Goal: Find specific page/section: Find specific page/section

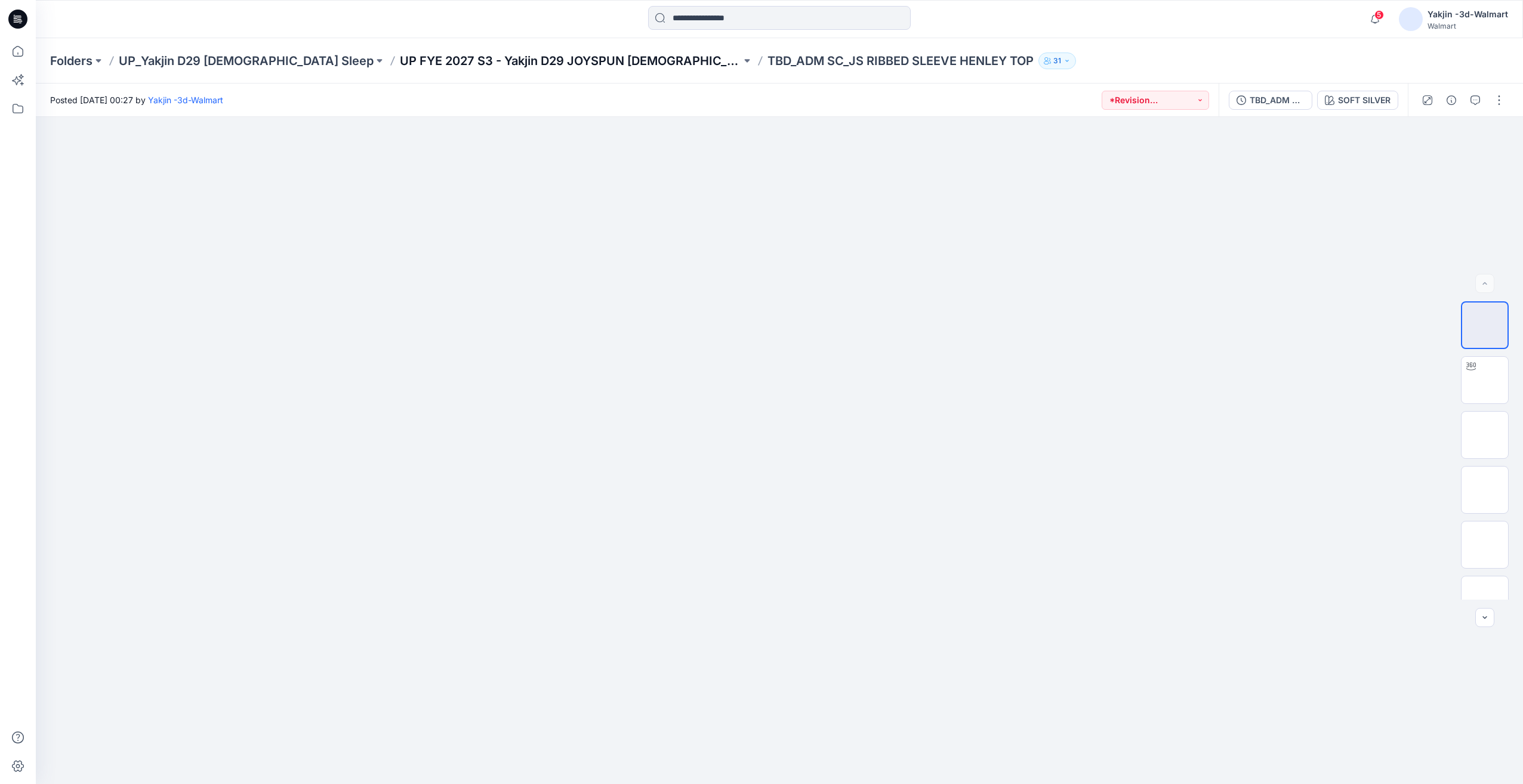
click at [490, 64] on p "UP FYE 2027 S3 - Yakjin D29 JOYSPUN [DEMOGRAPHIC_DATA] Sleepwear" at bounding box center [571, 61] width 341 height 17
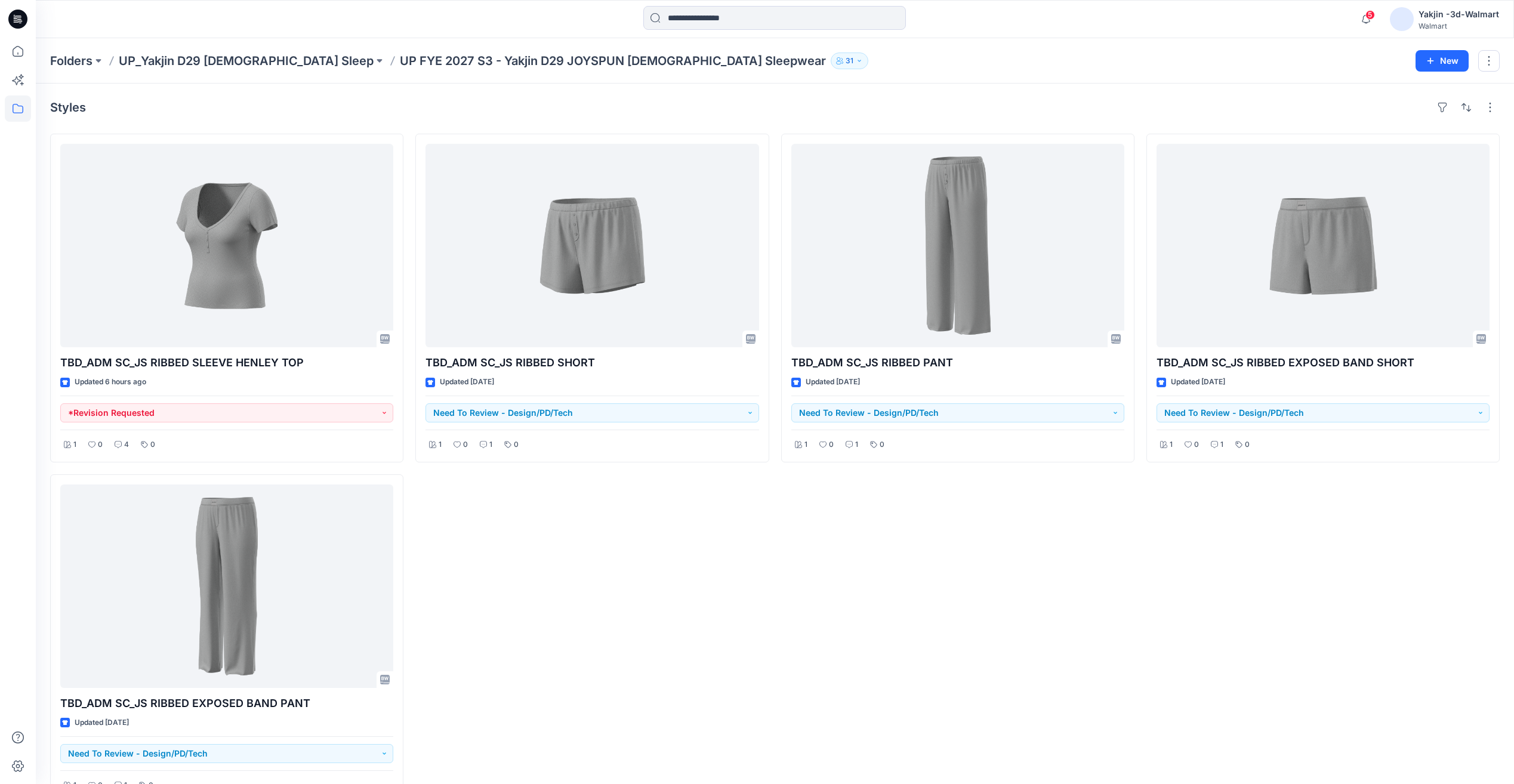
click at [1047, 545] on div "TBD_ADM SC_JS RIBBED PANT Updated [DATE] Need To Review - Design/PD/Tech 1 0 1 0" at bounding box center [958, 467] width 353 height 668
click at [374, 65] on button at bounding box center [380, 61] width 12 height 17
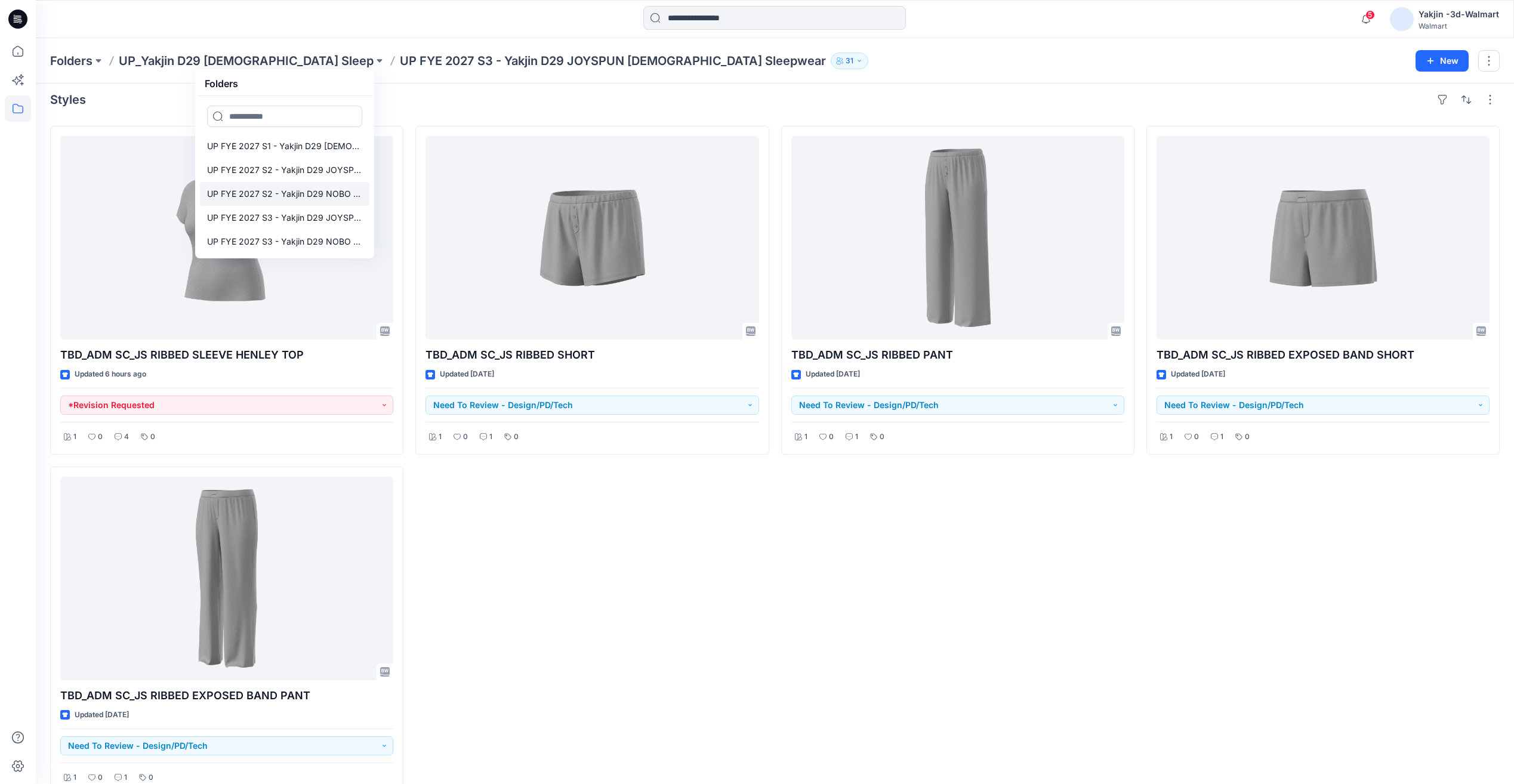
scroll to position [33, 0]
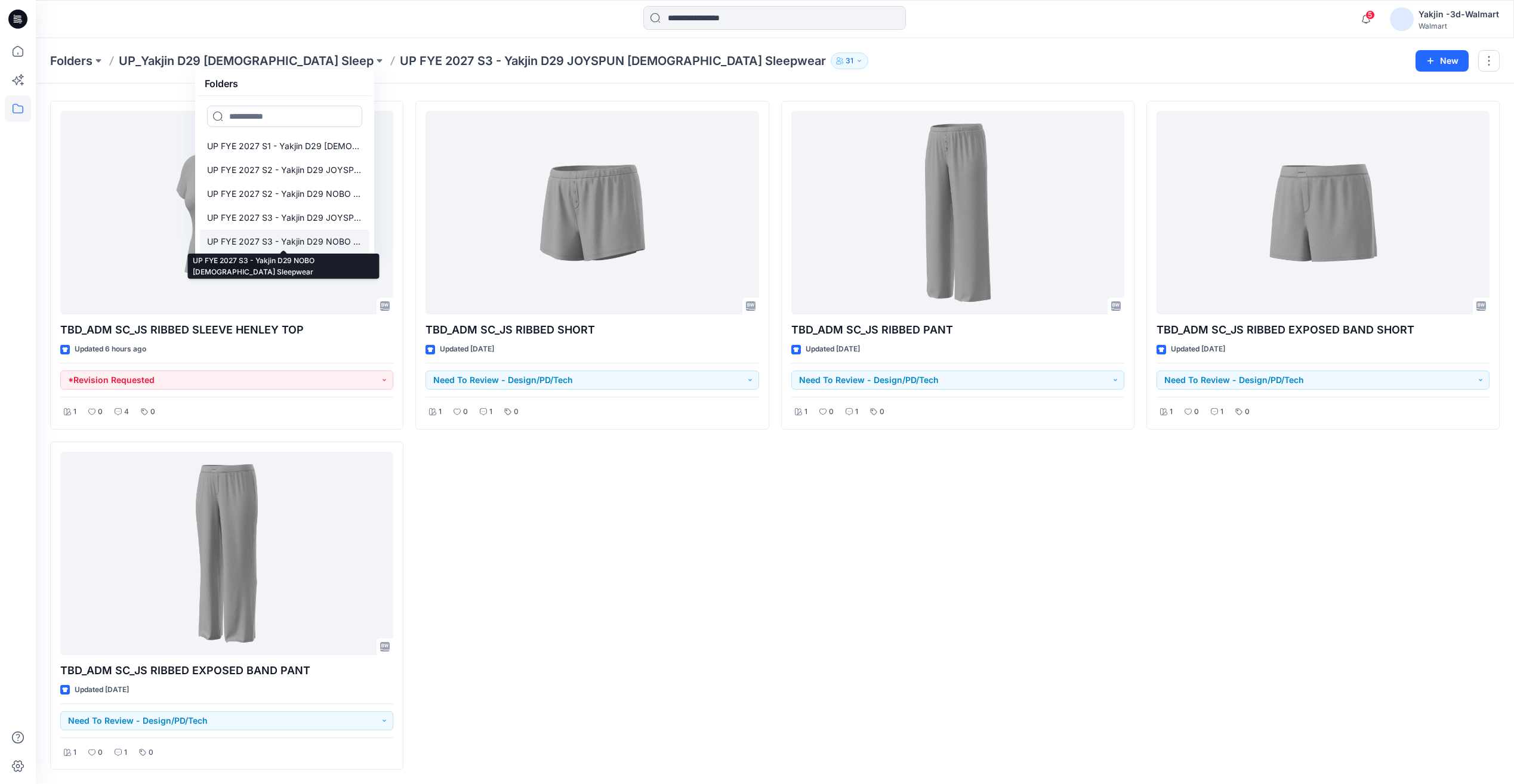
click at [302, 238] on p "UP FYE 2027 S3 - Yakjin D29 NOBO [DEMOGRAPHIC_DATA] Sleepwear" at bounding box center [284, 242] width 155 height 14
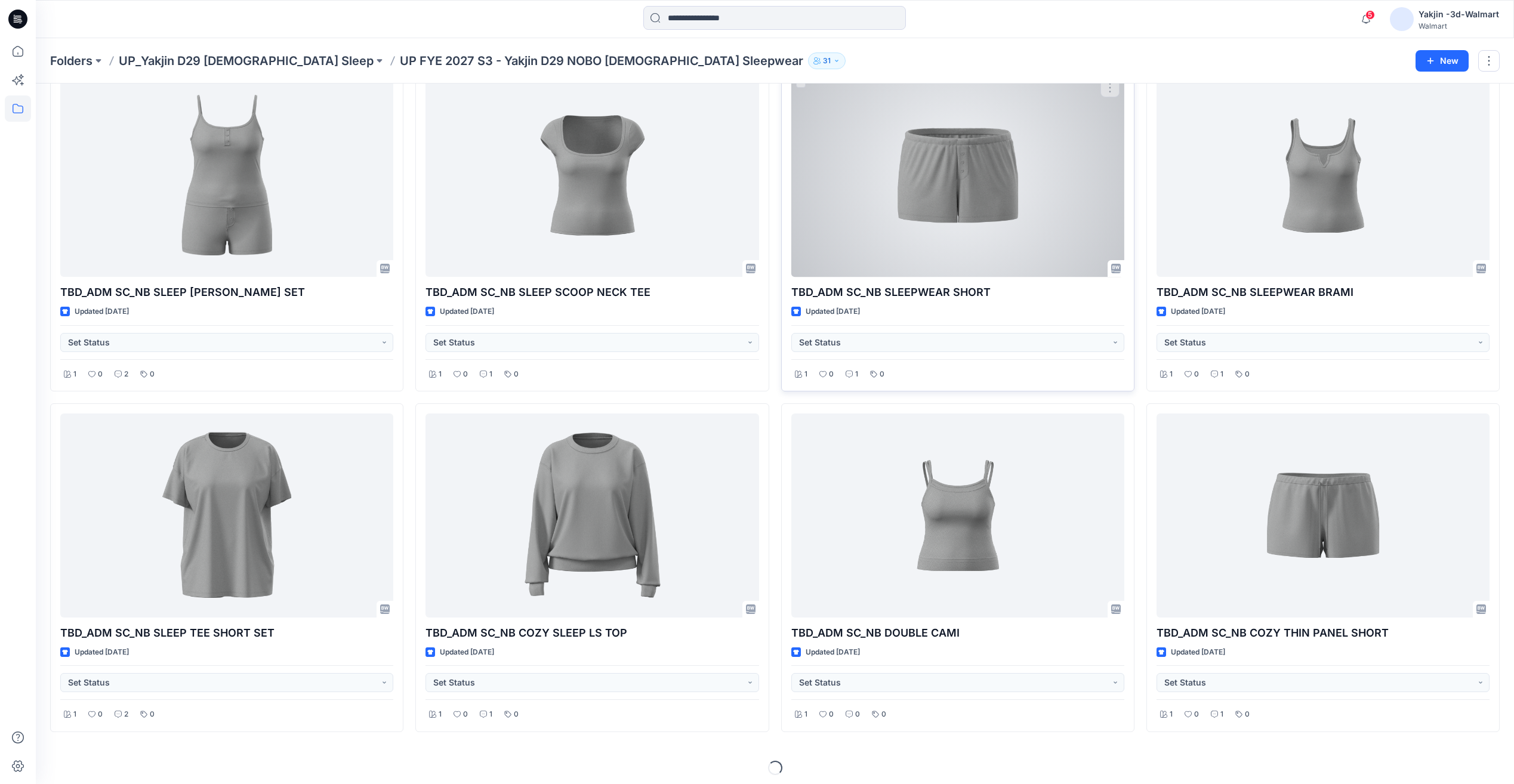
scroll to position [417, 0]
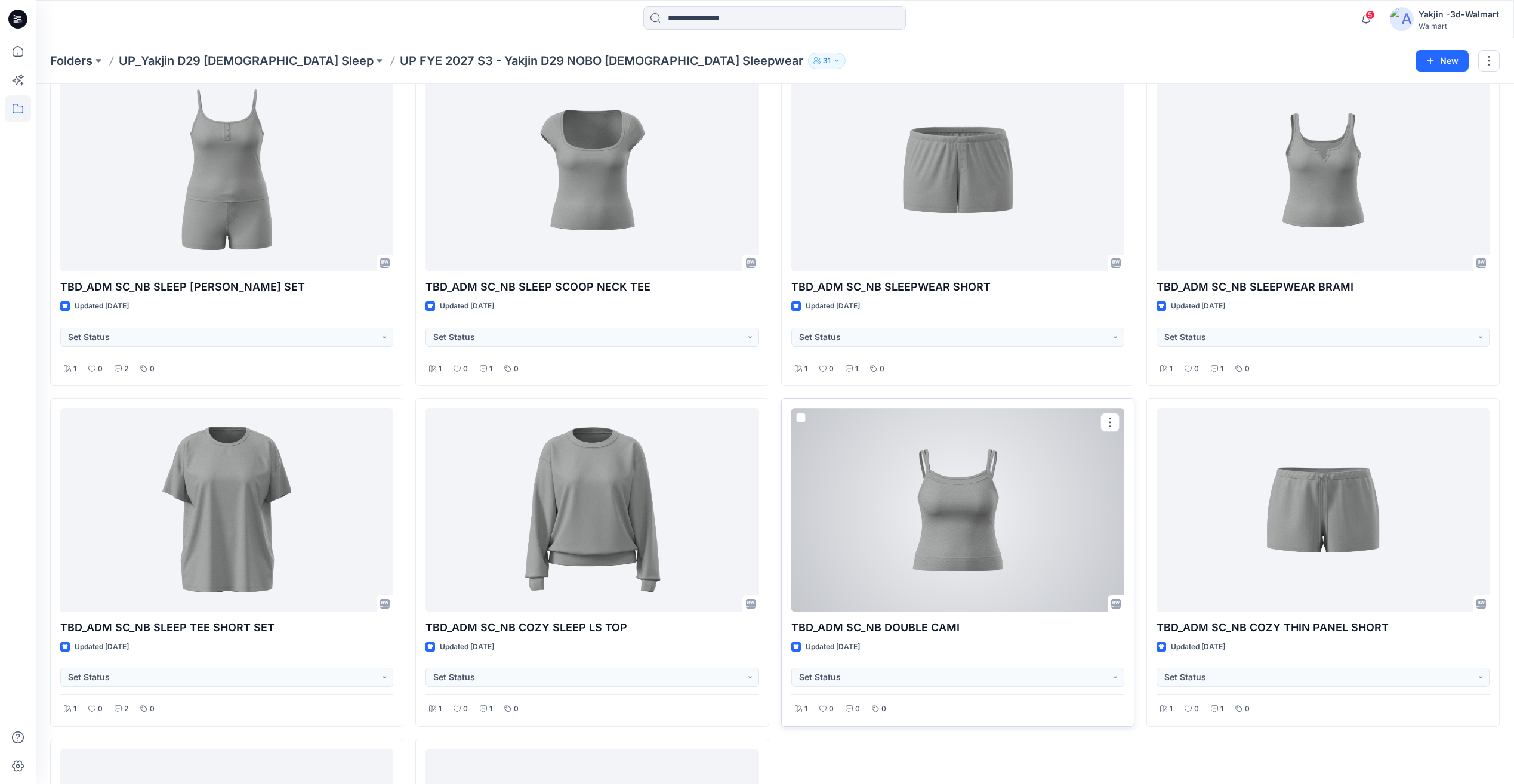
click at [987, 533] on div at bounding box center [958, 510] width 333 height 203
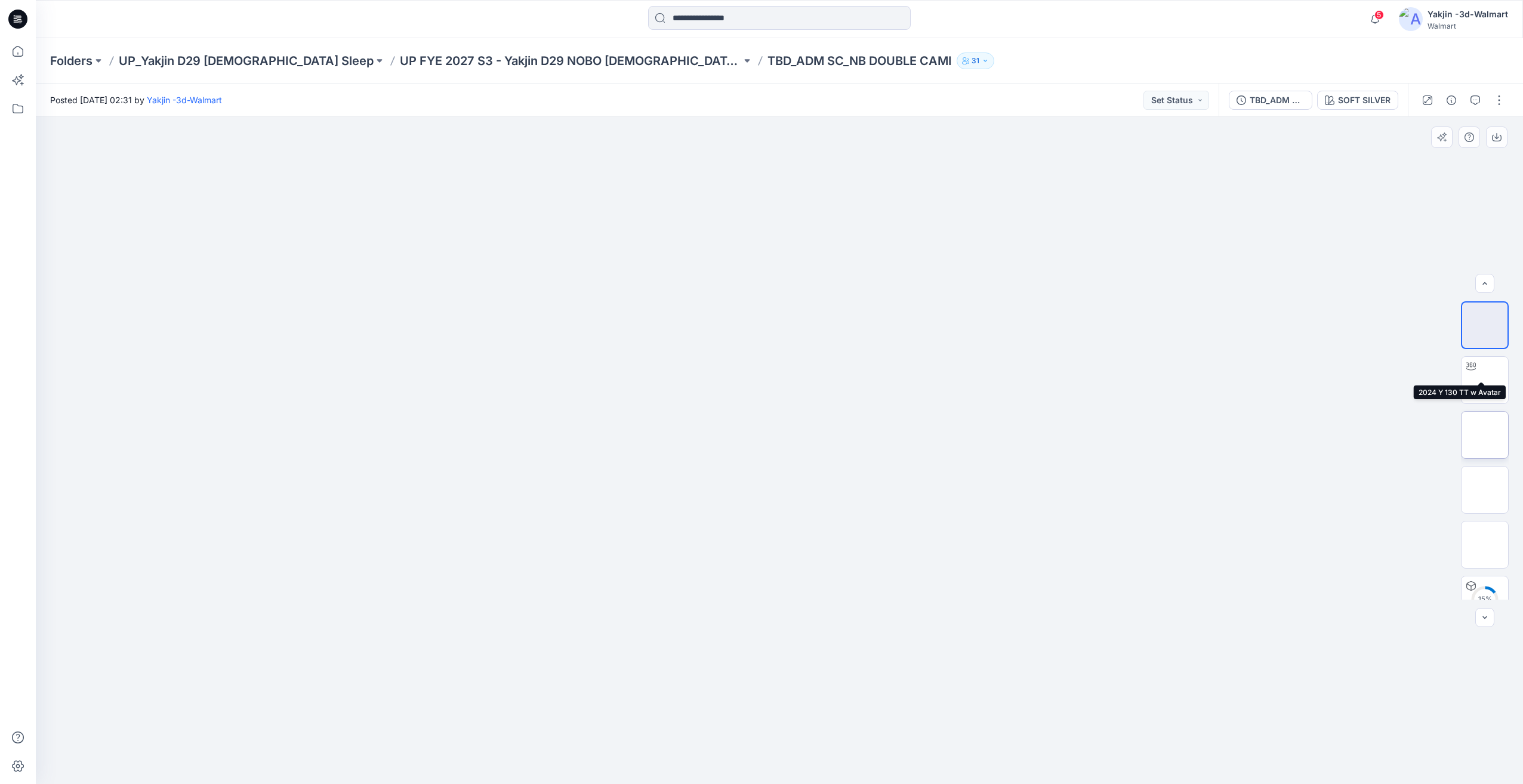
scroll to position [79, 0]
click at [1485, 576] on img at bounding box center [1485, 576] width 0 height 0
